Goal: Transaction & Acquisition: Purchase product/service

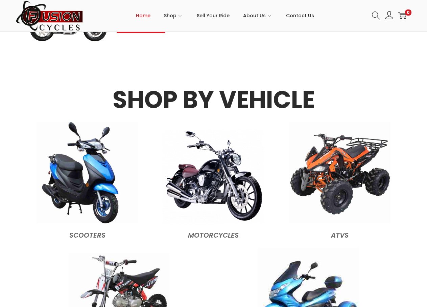
scroll to position [642, 0]
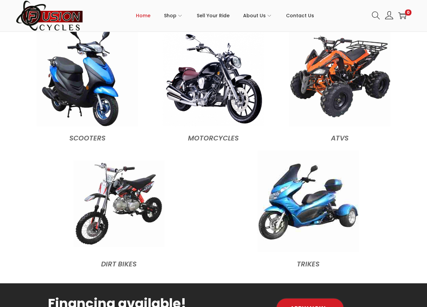
click at [132, 208] on img at bounding box center [118, 203] width 91 height 87
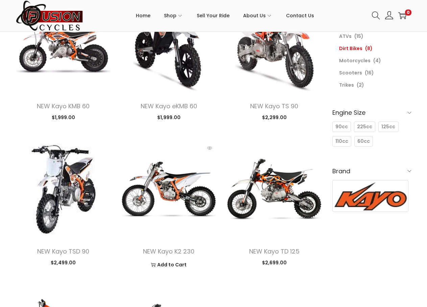
scroll to position [68, 0]
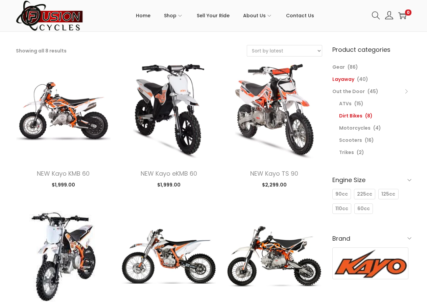
click at [346, 77] on link "Layaway" at bounding box center [343, 79] width 22 height 7
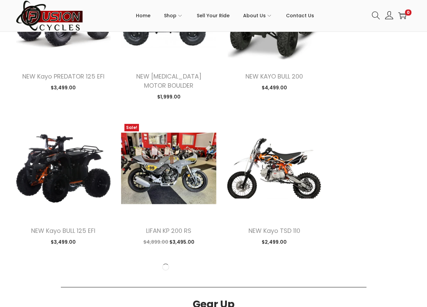
scroll to position [811, 0]
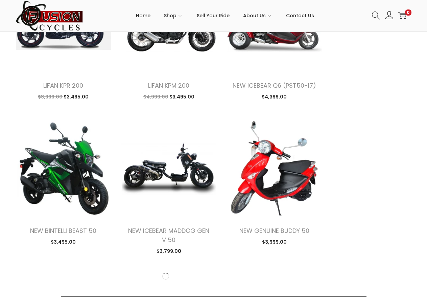
scroll to position [1791, 0]
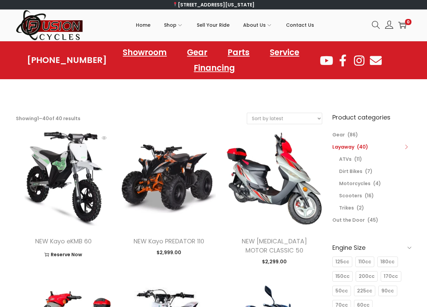
click at [56, 181] on img at bounding box center [63, 178] width 95 height 95
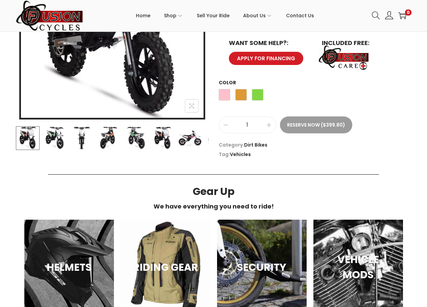
scroll to position [203, 0]
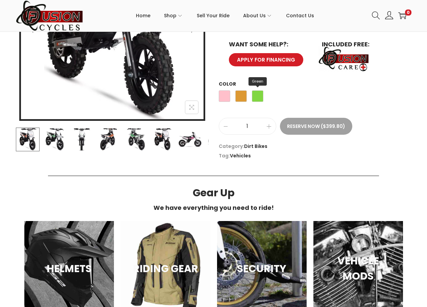
click at [257, 98] on span "Green" at bounding box center [257, 95] width 11 height 11
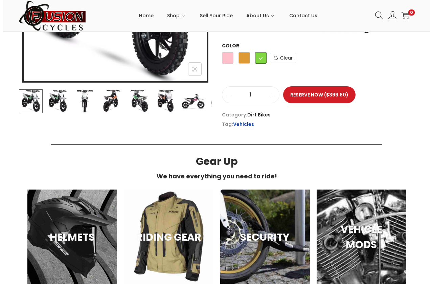
scroll to position [229, 0]
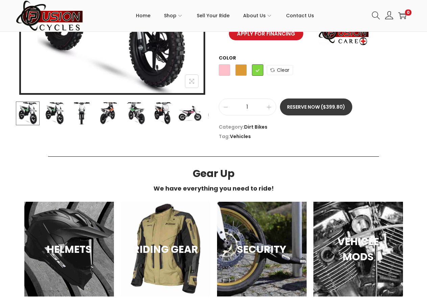
click at [334, 113] on button "Reserve Now ($399.80)" at bounding box center [316, 106] width 72 height 17
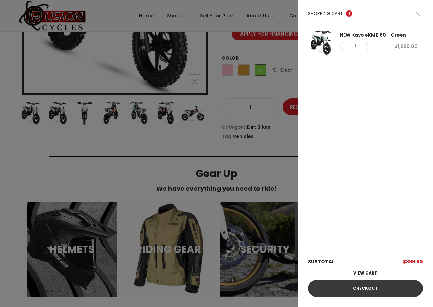
click at [366, 286] on link "Checkout" at bounding box center [365, 288] width 115 height 17
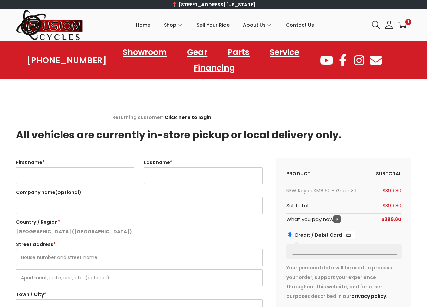
select select "VA"
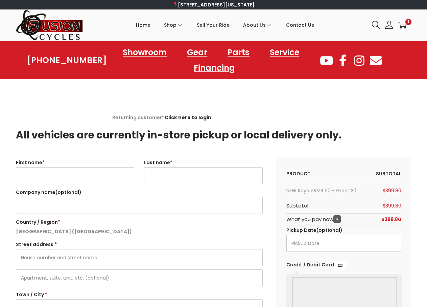
click at [335, 219] on span "?" at bounding box center [336, 219] width 7 height 8
click at [333, 223] on th "What you pay now ?" at bounding box center [313, 218] width 54 height 11
click at [338, 220] on span "?" at bounding box center [336, 219] width 7 height 8
click at [338, 219] on span "?" at bounding box center [336, 219] width 7 height 8
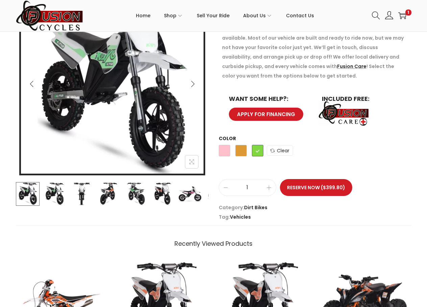
scroll to position [127, 0]
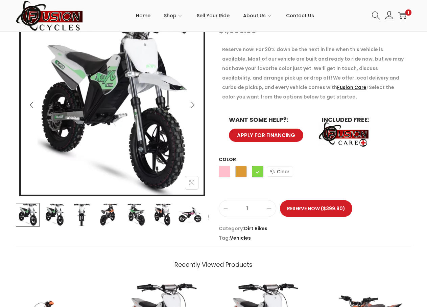
click at [55, 219] on img at bounding box center [55, 215] width 24 height 24
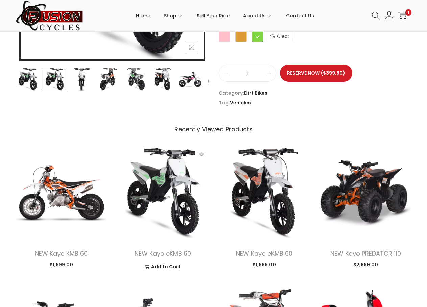
scroll to position [94, 0]
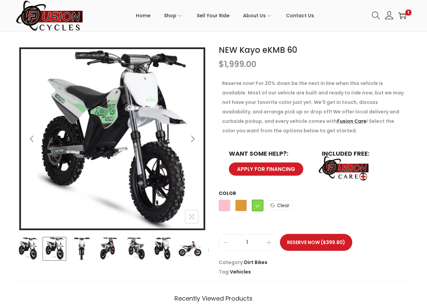
click at [192, 138] on icon "Next" at bounding box center [192, 138] width 7 height 7
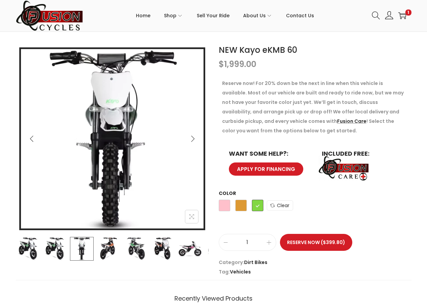
click at [192, 138] on icon "Next" at bounding box center [192, 138] width 7 height 7
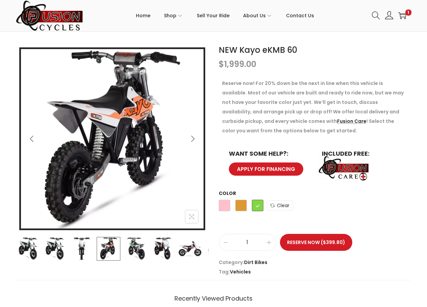
click at [192, 138] on icon "Next" at bounding box center [192, 138] width 7 height 7
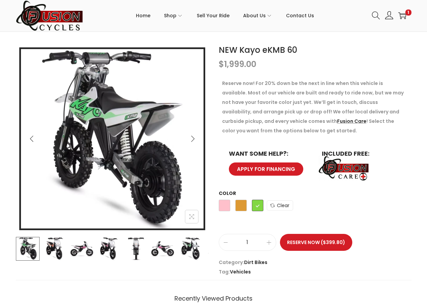
click at [192, 137] on icon "Next" at bounding box center [192, 139] width 3 height 6
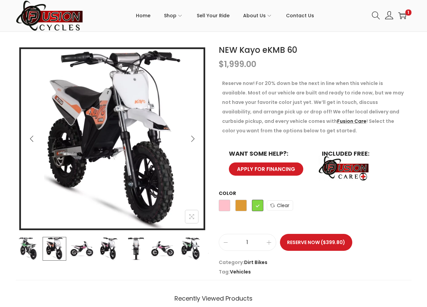
click at [192, 137] on icon "Next" at bounding box center [192, 139] width 3 height 6
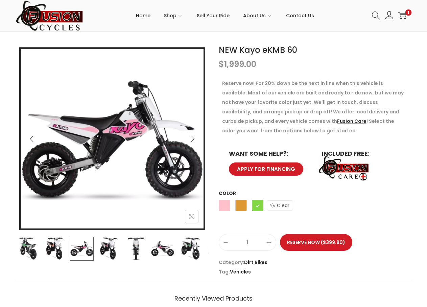
click at [192, 137] on icon "Next" at bounding box center [192, 139] width 3 height 6
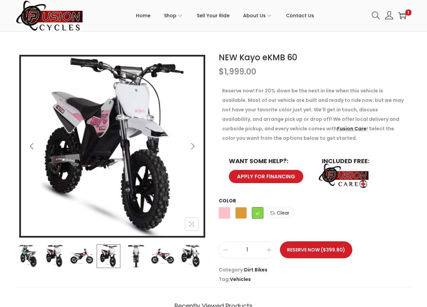
scroll to position [0, 0]
